Goal: Task Accomplishment & Management: Complete application form

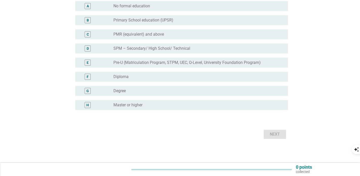
scroll to position [23, 0]
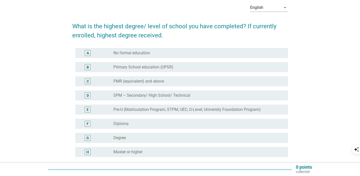
click at [87, 153] on div "H" at bounding box center [87, 152] width 3 height 5
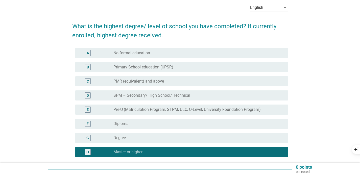
click at [107, 152] on div "H" at bounding box center [96, 152] width 34 height 6
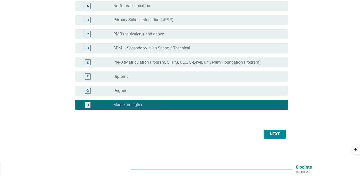
click at [271, 135] on div "Next" at bounding box center [275, 134] width 14 height 6
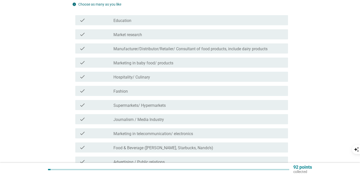
scroll to position [66, 0]
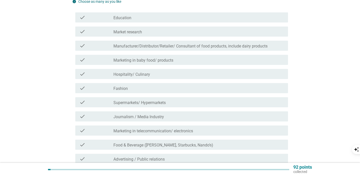
click at [160, 19] on div "check_box_outline_blank Education" at bounding box center [199, 17] width 171 height 6
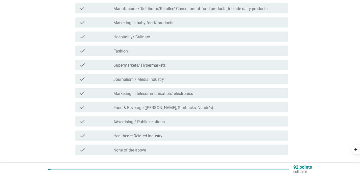
scroll to position [143, 0]
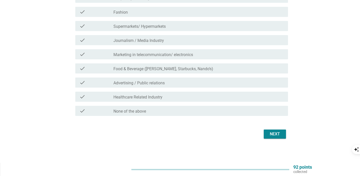
click at [281, 133] on div "Next" at bounding box center [275, 134] width 14 height 6
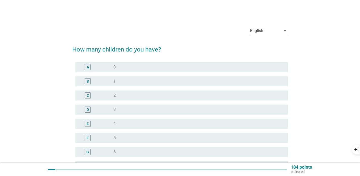
click at [156, 67] on div "radio_button_unchecked 0" at bounding box center [197, 67] width 167 height 5
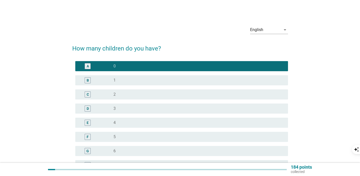
scroll to position [76, 0]
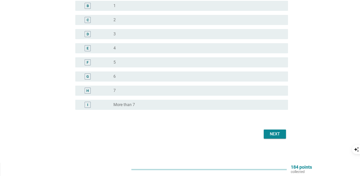
click at [272, 133] on div "Next" at bounding box center [275, 134] width 14 height 6
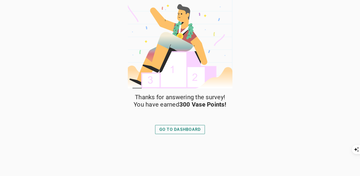
click at [174, 128] on div "GO TO DASHBOARD" at bounding box center [180, 130] width 41 height 6
